Goal: Task Accomplishment & Management: Manage account settings

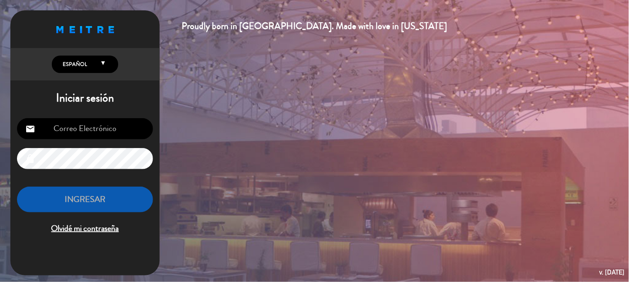
click at [98, 140] on div "email lock INGRESAR Olvidé mi contraseña" at bounding box center [84, 177] width 149 height 131
click at [100, 129] on input "email" at bounding box center [85, 128] width 136 height 21
type input "[EMAIL_ADDRESS][DOMAIN_NAME]"
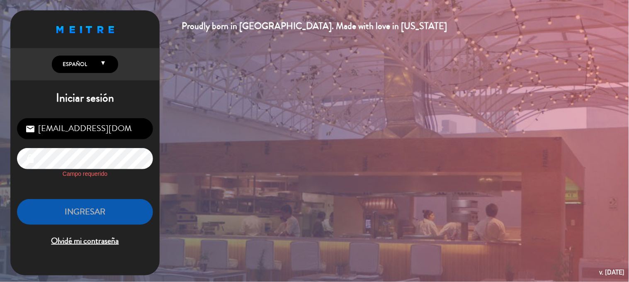
click at [113, 238] on span "Olvidé mi contraseña" at bounding box center [85, 241] width 136 height 14
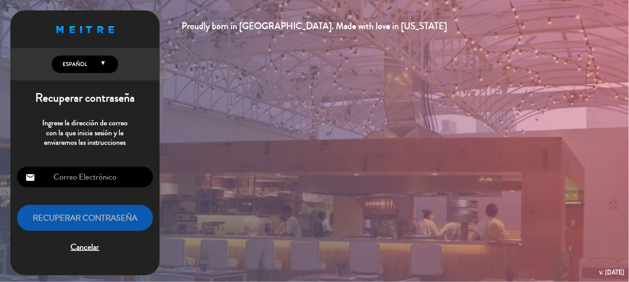
click at [106, 167] on input "email" at bounding box center [85, 177] width 136 height 21
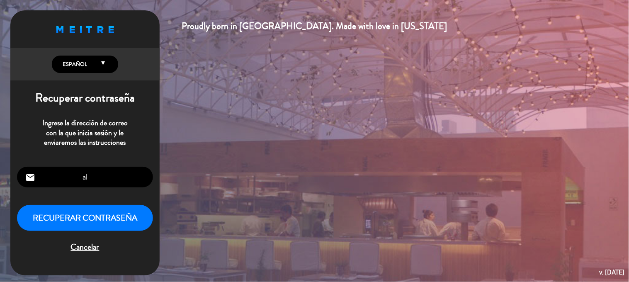
type input "a"
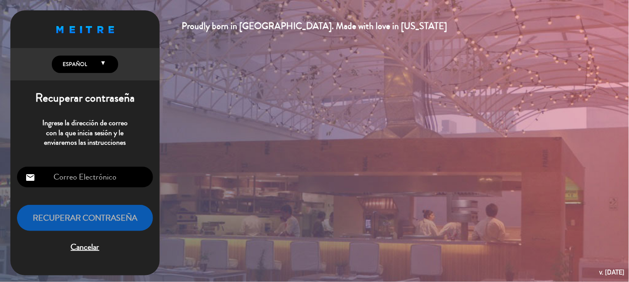
click at [90, 252] on span "Cancelar" at bounding box center [85, 248] width 136 height 14
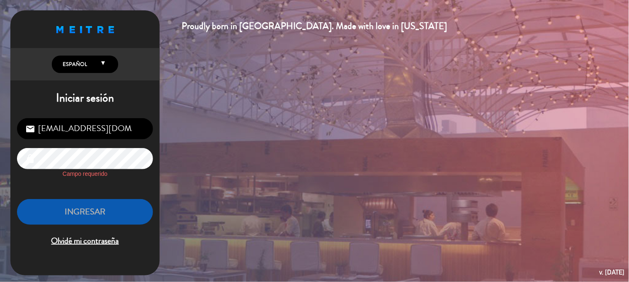
click at [83, 184] on div "[EMAIL_ADDRESS][DOMAIN_NAME] email lock Campo requerido INGRESAR Olvidé mi cont…" at bounding box center [84, 183] width 149 height 143
click at [78, 176] on label "Campo requerido" at bounding box center [85, 174] width 136 height 10
click at [73, 170] on label "Campo requerido" at bounding box center [85, 174] width 136 height 10
click at [168, 200] on div "Proudly born in [GEOGRAPHIC_DATA]. Made with love in [US_STATE] English Español…" at bounding box center [314, 141] width 629 height 282
click at [93, 175] on label "Campo requerido" at bounding box center [85, 174] width 136 height 10
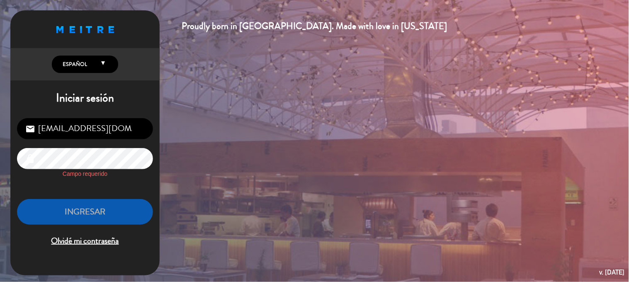
click at [78, 238] on span "Olvidé mi contraseña" at bounding box center [85, 241] width 136 height 14
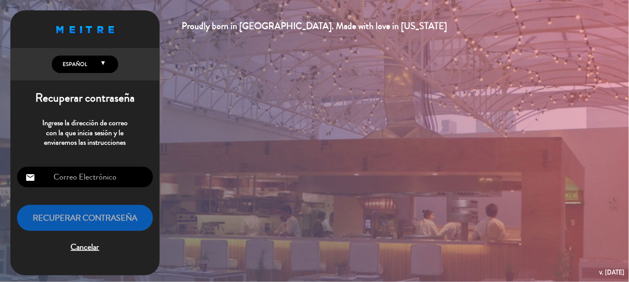
click at [76, 176] on input "email" at bounding box center [85, 177] width 136 height 21
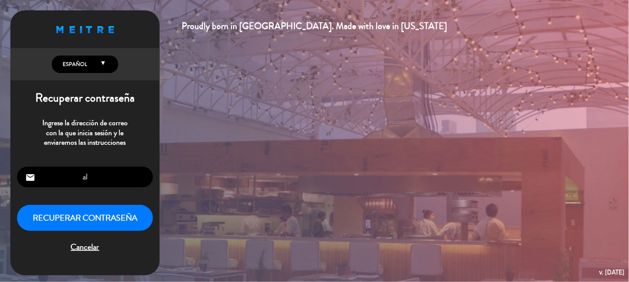
type input "a"
type input "alejo1401"
